Goal: Communication & Community: Ask a question

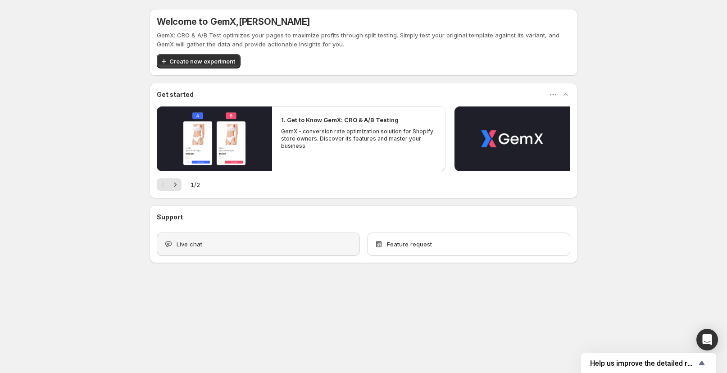
click at [230, 242] on div "Live chat" at bounding box center [258, 243] width 189 height 9
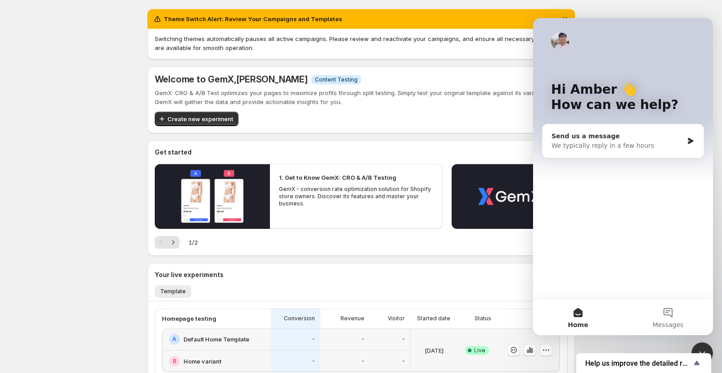
click at [607, 144] on div "We typically reply in a few hours" at bounding box center [618, 145] width 132 height 9
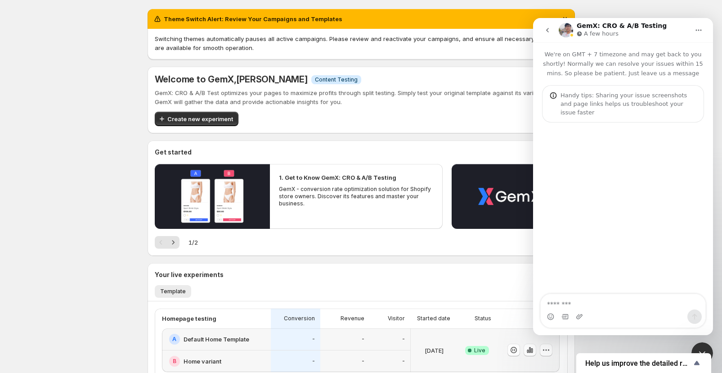
click at [583, 301] on textarea "Message…" at bounding box center [623, 301] width 165 height 15
type textarea "*"
type textarea "**********"
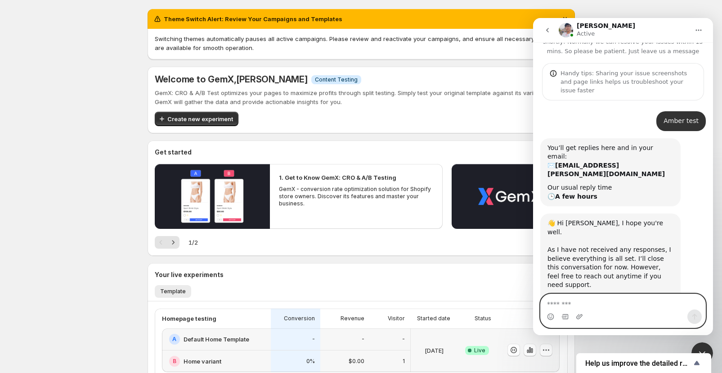
scroll to position [24, 0]
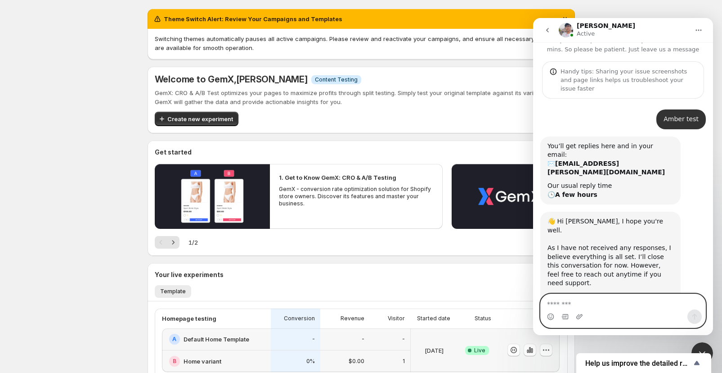
click at [618, 307] on textarea "Message…" at bounding box center [623, 301] width 165 height 15
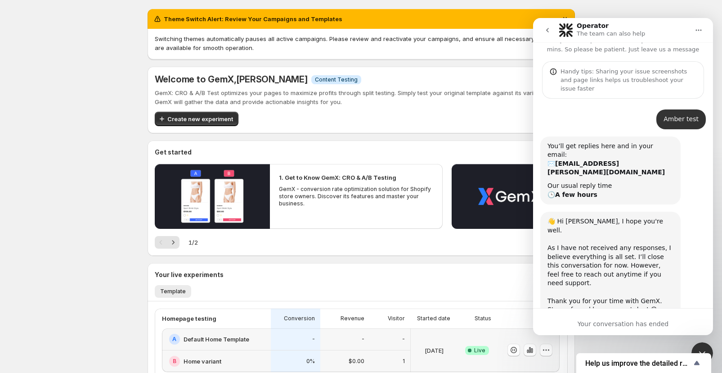
scroll to position [18, 0]
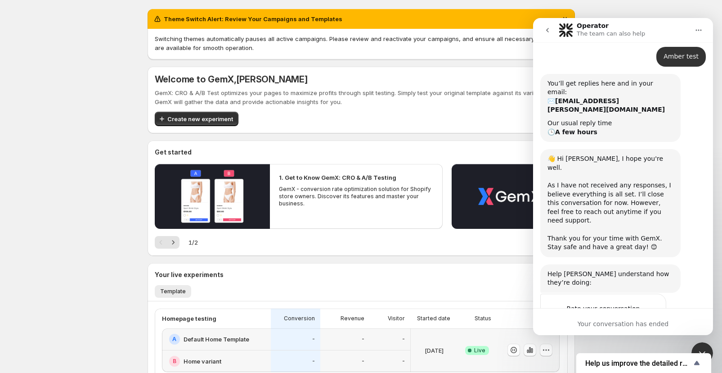
scroll to position [90, 0]
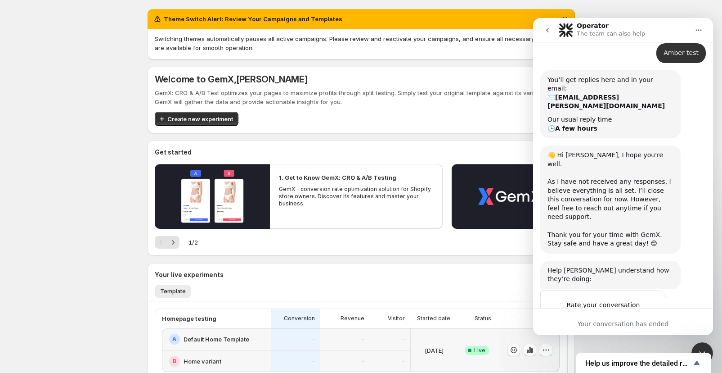
click at [547, 33] on icon "go back" at bounding box center [547, 30] width 7 height 7
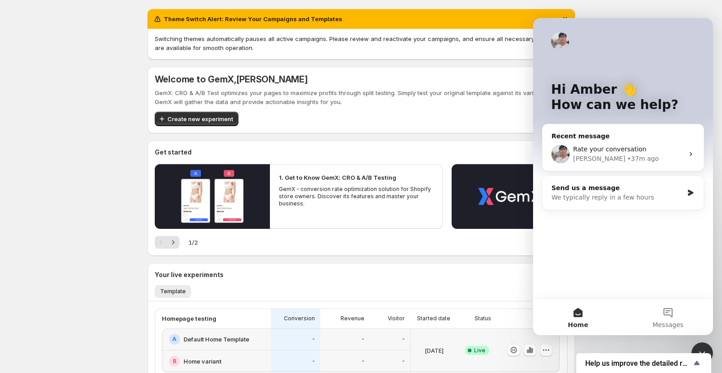
scroll to position [0, 0]
click at [594, 200] on div "We typically reply in a few hours" at bounding box center [618, 197] width 132 height 9
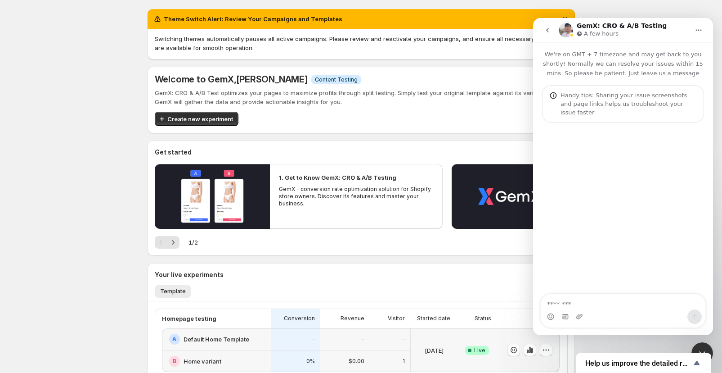
click at [571, 306] on textarea "Message…" at bounding box center [623, 301] width 165 height 15
click at [549, 317] on icon "Emoji picker" at bounding box center [550, 316] width 7 height 7
